Goal: Information Seeking & Learning: Understand process/instructions

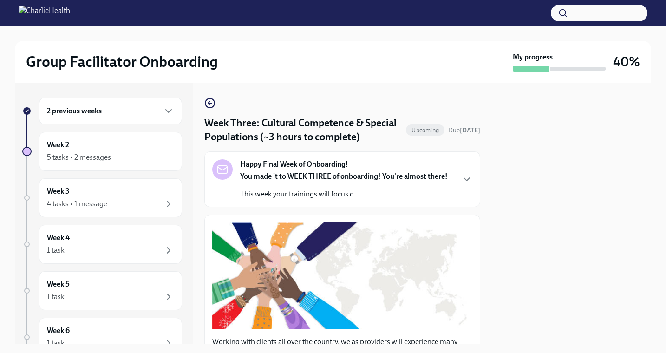
scroll to position [711, 0]
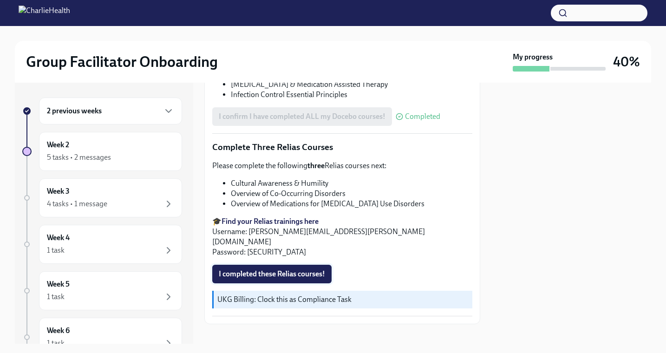
click at [255, 269] on span "I completed these Relias courses!" at bounding box center [272, 273] width 106 height 9
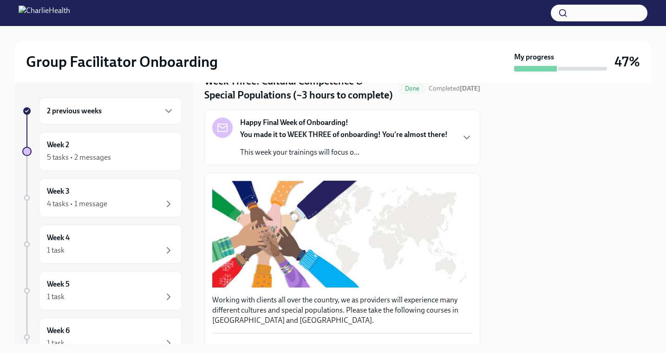
scroll to position [0, 0]
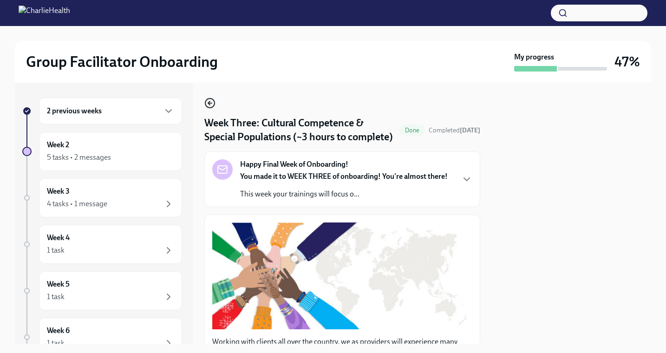
click at [215, 102] on icon "button" at bounding box center [209, 103] width 11 height 11
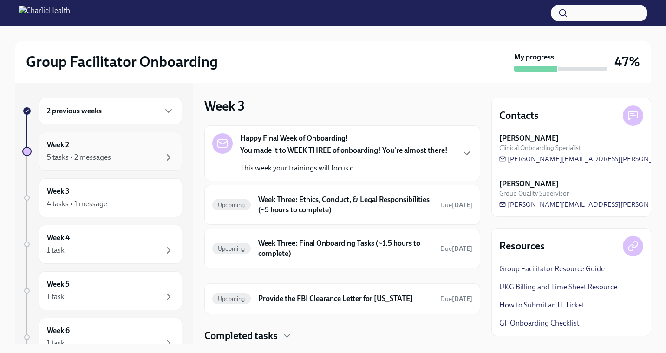
click at [115, 166] on div "Week 2 5 tasks • 2 messages" at bounding box center [110, 151] width 143 height 39
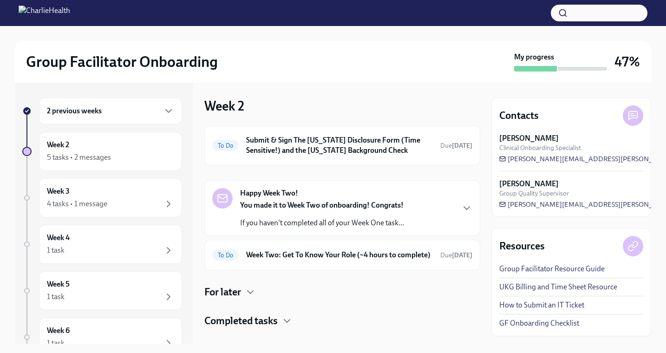
scroll to position [23, 0]
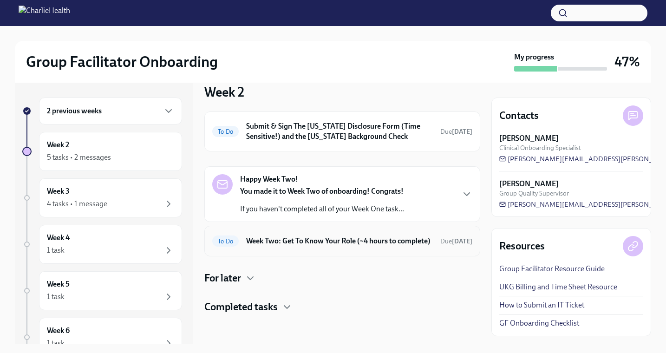
click at [299, 239] on h6 "Week Two: Get To Know Your Role (~4 hours to complete)" at bounding box center [339, 241] width 187 height 10
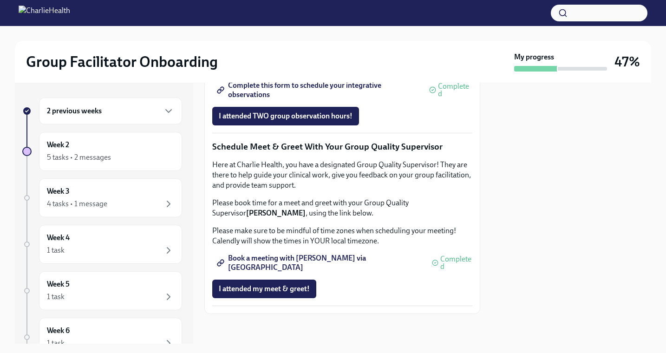
scroll to position [908, 0]
click at [305, 263] on span "Book a meeting with [PERSON_NAME] via [GEOGRAPHIC_DATA]" at bounding box center [320, 262] width 203 height 9
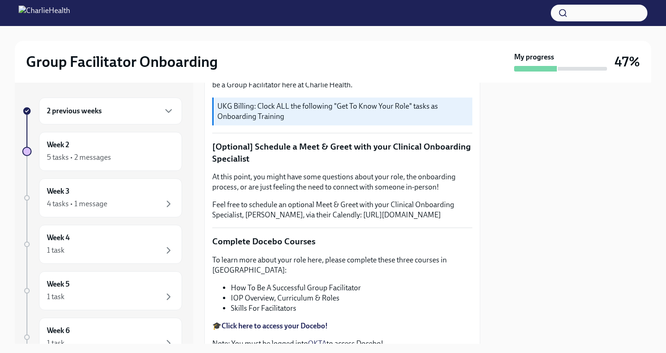
scroll to position [0, 0]
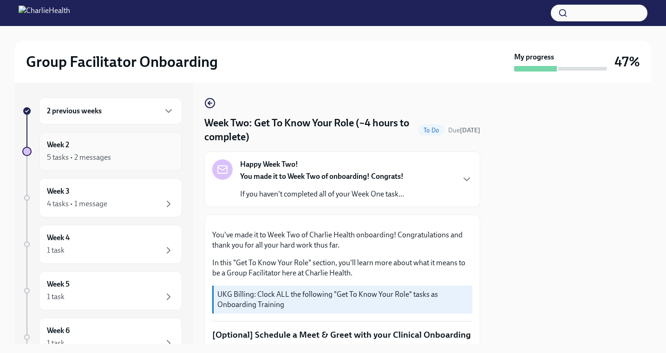
click at [131, 151] on div "Week 2 5 tasks • 2 messages" at bounding box center [110, 151] width 127 height 23
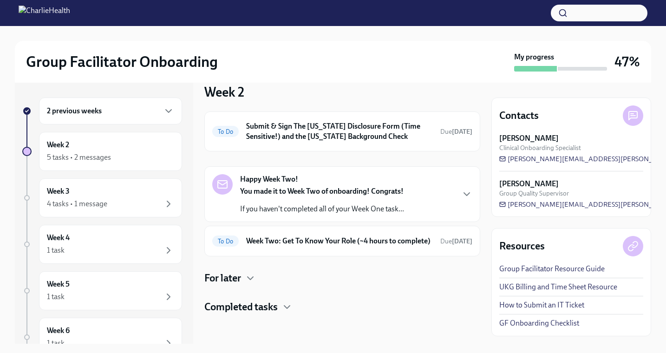
scroll to position [23, 0]
click at [144, 194] on div "Week 3 4 tasks • 1 message" at bounding box center [110, 197] width 127 height 23
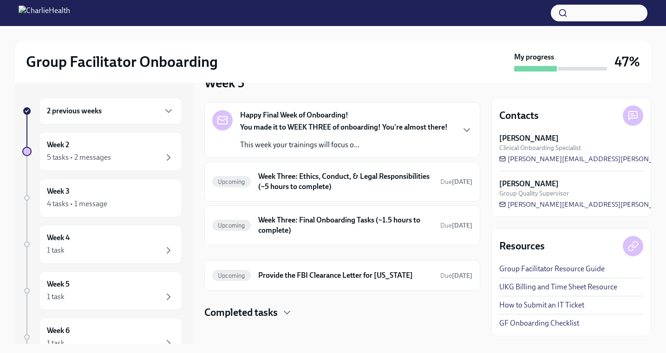
scroll to position [29, 0]
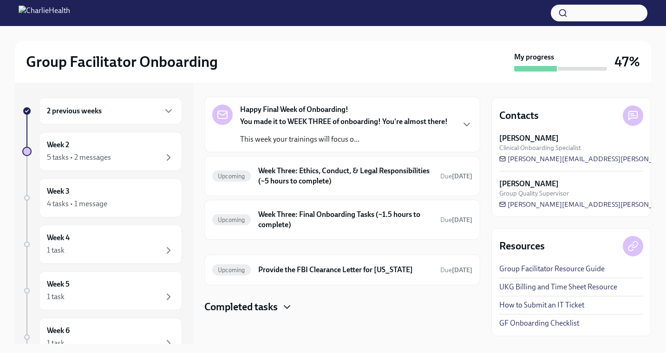
click at [284, 305] on icon "button" at bounding box center [286, 306] width 11 height 11
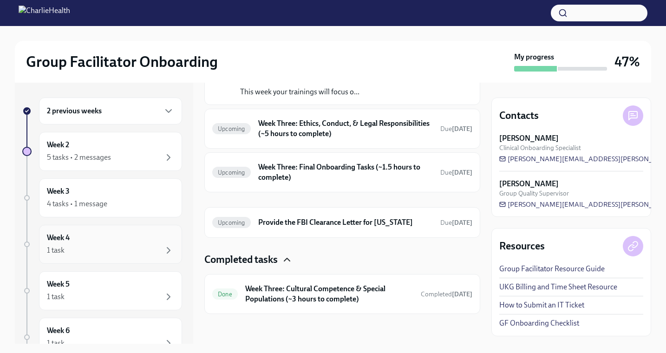
click at [135, 241] on div "Week 4 1 task" at bounding box center [110, 244] width 127 height 23
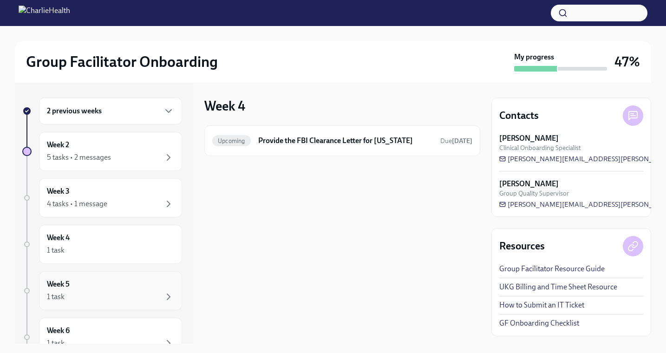
scroll to position [68, 0]
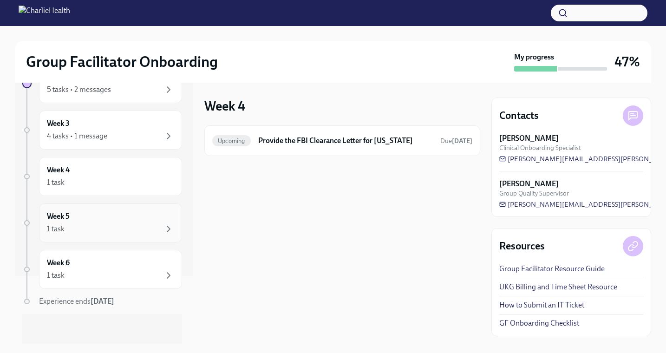
click at [128, 226] on div "1 task" at bounding box center [110, 228] width 127 height 11
click at [122, 270] on div "1 task" at bounding box center [110, 275] width 127 height 11
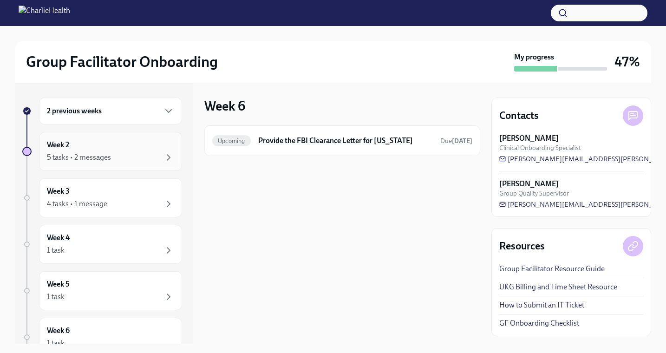
click at [118, 152] on div "5 tasks • 2 messages" at bounding box center [110, 157] width 127 height 11
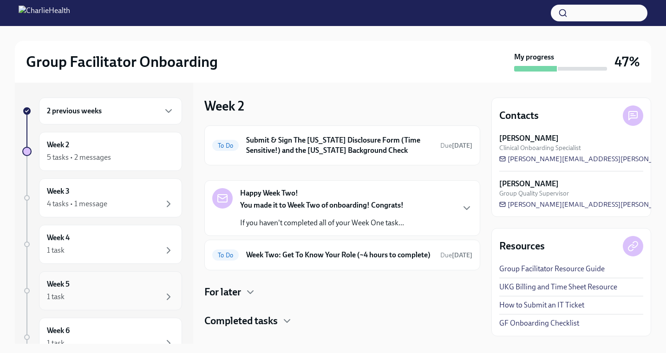
scroll to position [68, 0]
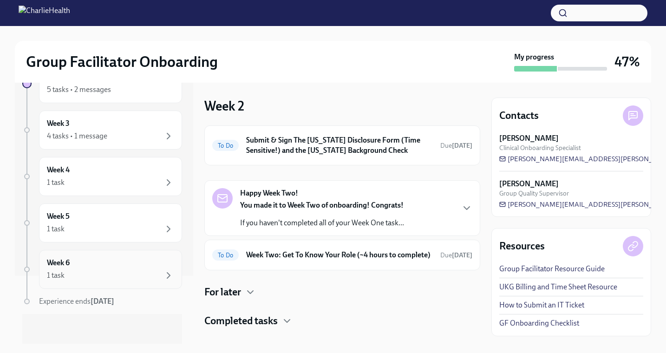
click at [118, 264] on div "Week 6 1 task" at bounding box center [110, 269] width 127 height 23
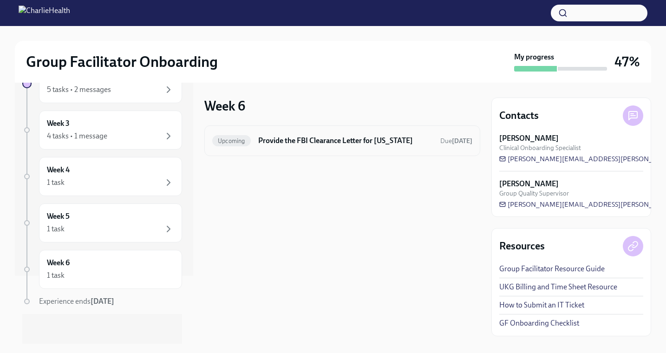
click at [308, 142] on h6 "Provide the FBI Clearance Letter for [US_STATE]" at bounding box center [345, 141] width 175 height 10
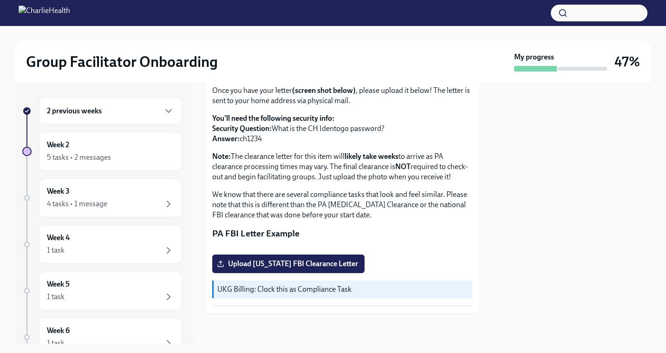
scroll to position [188, 0]
click at [116, 200] on div "4 tasks • 1 message" at bounding box center [110, 203] width 127 height 11
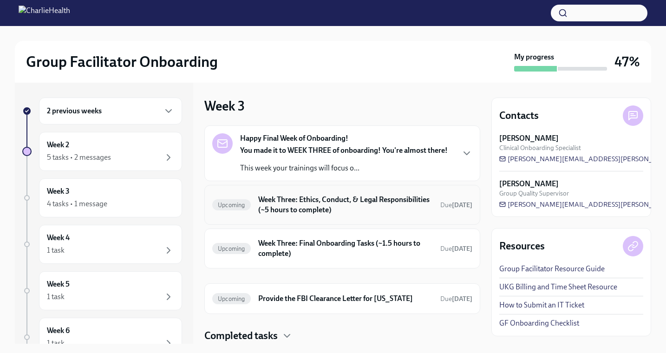
scroll to position [29, 0]
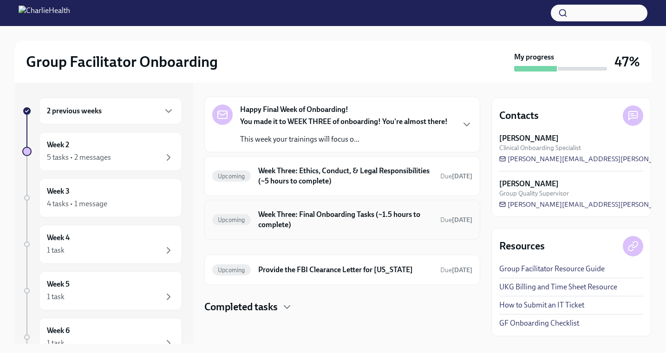
click at [301, 220] on h6 "Week Three: Final Onboarding Tasks (~1.5 hours to complete)" at bounding box center [345, 219] width 175 height 20
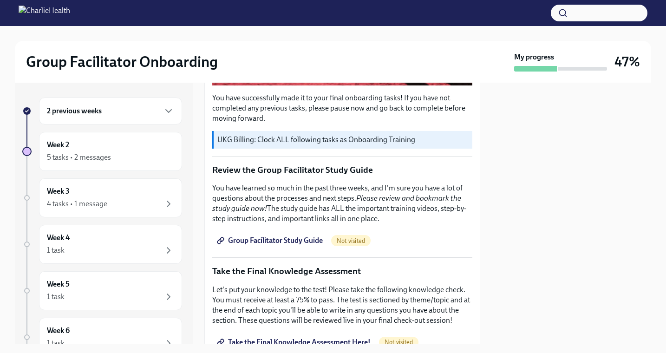
scroll to position [314, 0]
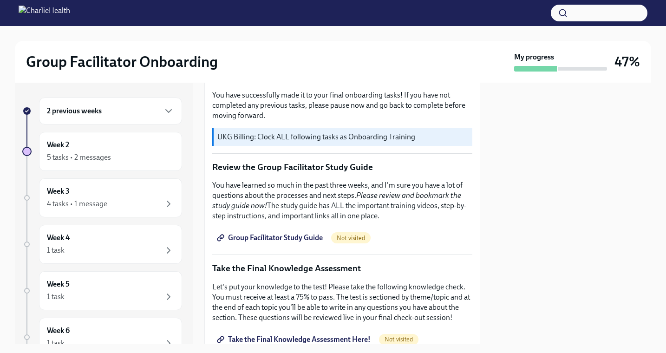
click at [298, 239] on span "Group Facilitator Study Guide" at bounding box center [271, 237] width 104 height 9
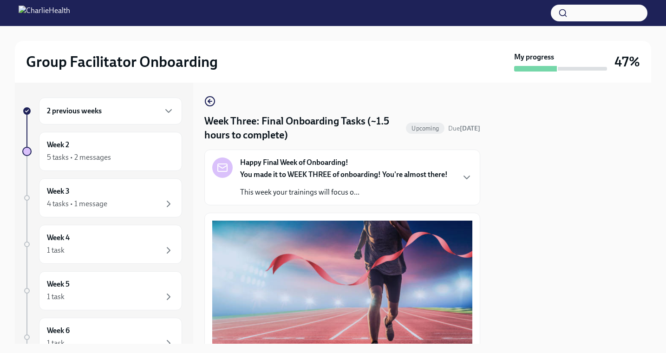
scroll to position [0, 0]
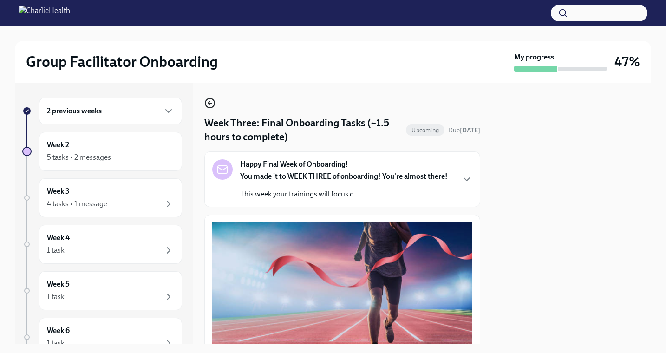
click at [209, 103] on icon "button" at bounding box center [209, 103] width 2 height 4
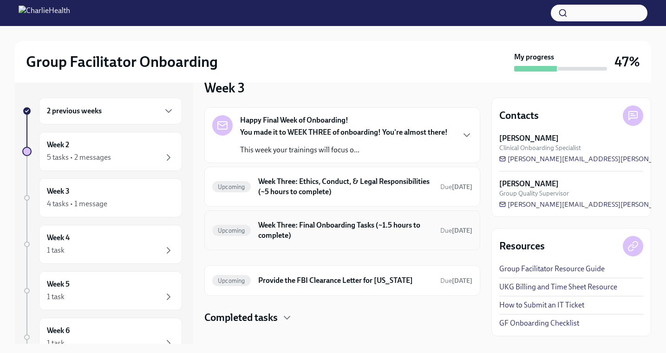
scroll to position [29, 0]
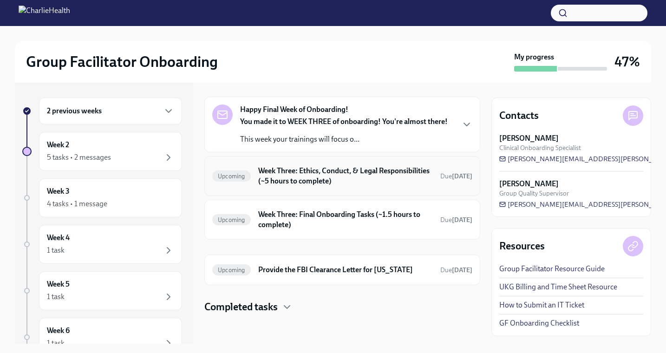
click at [313, 180] on h6 "Week Three: Ethics, Conduct, & Legal Responsibilities (~5 hours to complete)" at bounding box center [345, 176] width 175 height 20
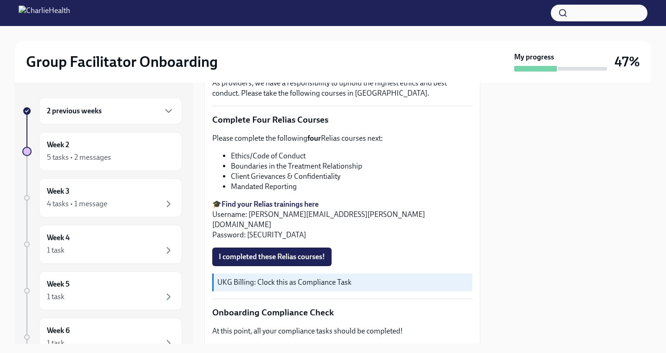
scroll to position [306, 0]
